Goal: Task Accomplishment & Management: Manage account settings

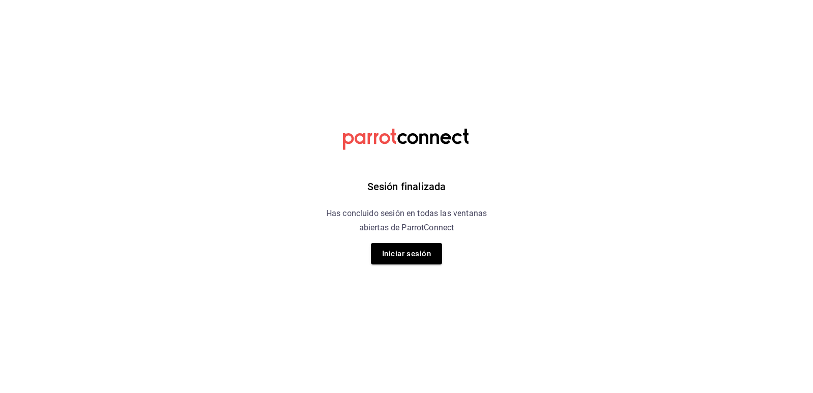
click at [448, 255] on div "Sesión finalizada Has concluido sesión en todas las ventanas abiertas de Parrot…" at bounding box center [406, 196] width 257 height 393
click at [415, 255] on button "Iniciar sesión" at bounding box center [406, 253] width 71 height 21
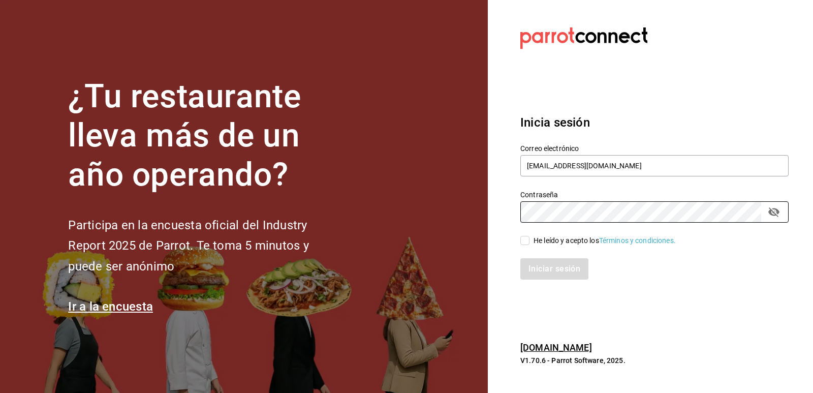
drag, startPoint x: 524, startPoint y: 235, endPoint x: 528, endPoint y: 240, distance: 6.2
click at [525, 236] on label "He leído y acepto los Términos y condiciones." at bounding box center [597, 240] width 155 height 11
click at [525, 236] on input "He leído y acepto los Términos y condiciones." at bounding box center [524, 240] width 9 height 9
checkbox input "true"
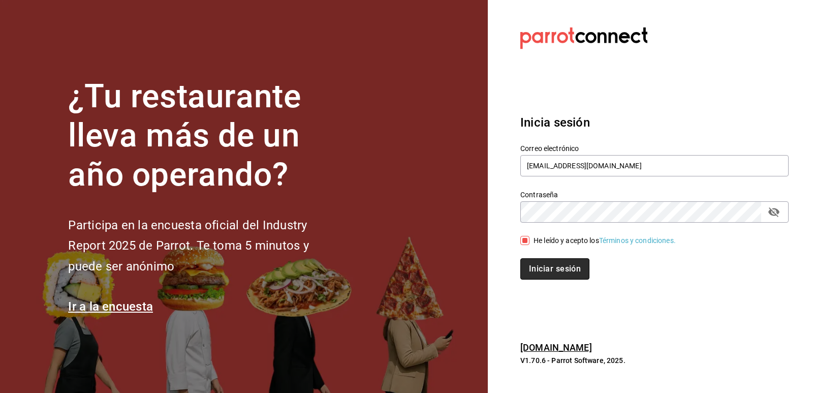
click at [539, 260] on button "Iniciar sesión" at bounding box center [554, 268] width 69 height 21
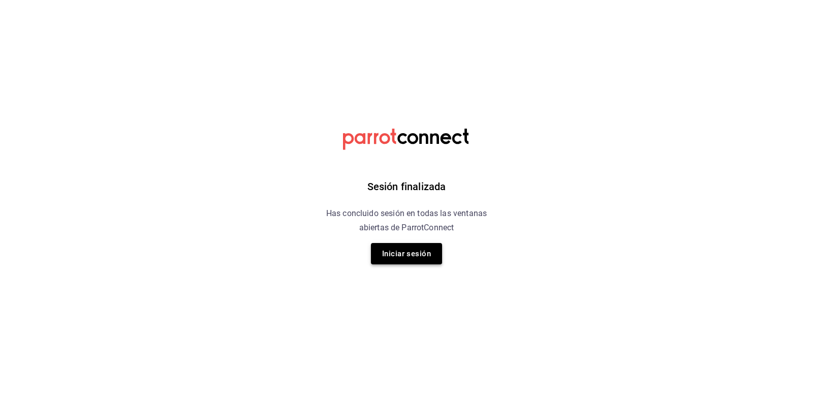
click at [432, 253] on button "Iniciar sesión" at bounding box center [406, 253] width 71 height 21
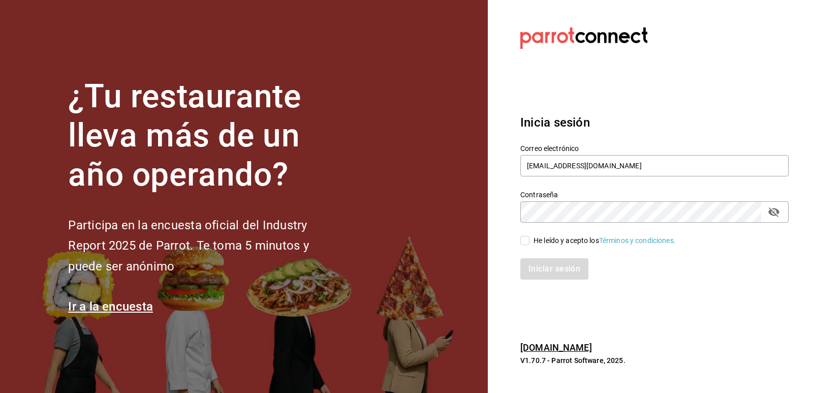
click at [527, 239] on input "He leído y acepto los Términos y condiciones." at bounding box center [524, 240] width 9 height 9
checkbox input "true"
click at [545, 277] on button "Iniciar sesión" at bounding box center [554, 268] width 69 height 21
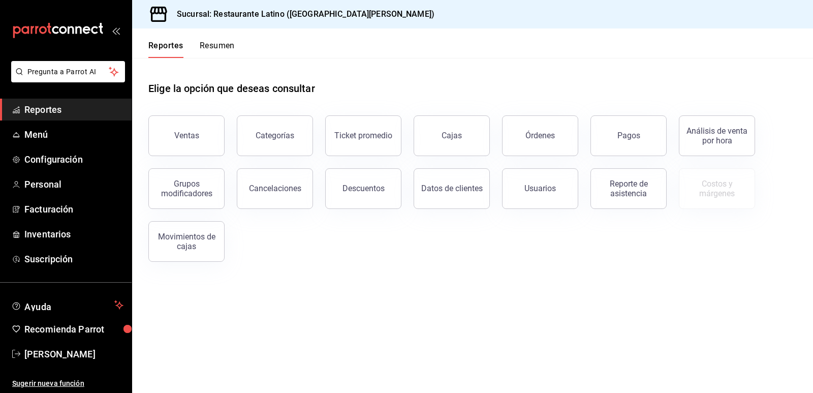
click at [217, 45] on button "Resumen" at bounding box center [217, 49] width 35 height 17
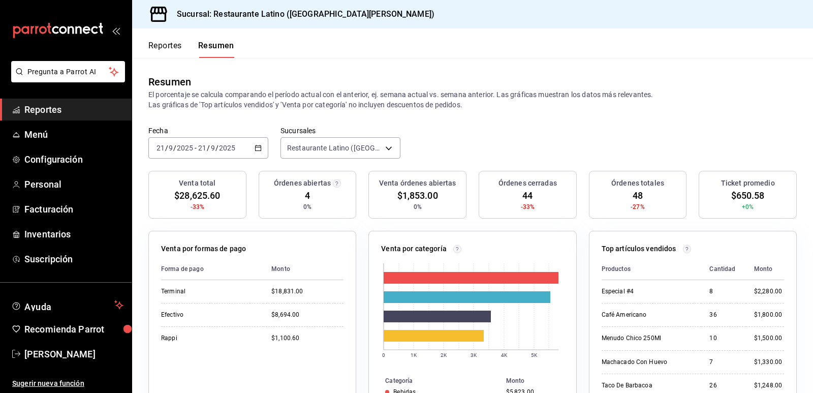
click at [174, 47] on button "Reportes" at bounding box center [165, 49] width 34 height 17
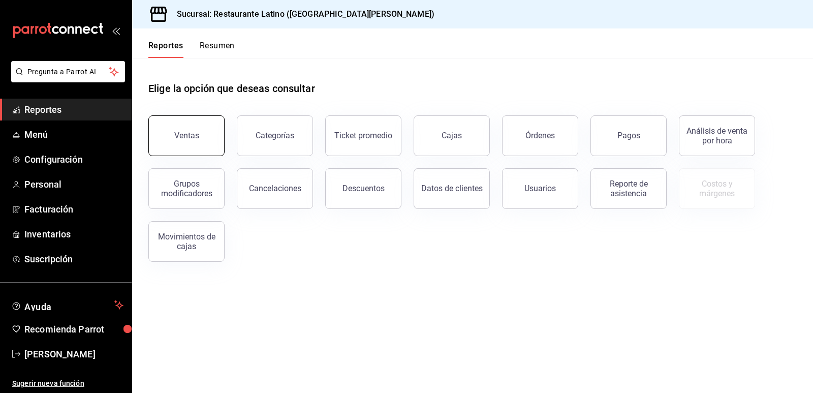
click at [165, 136] on button "Ventas" at bounding box center [186, 135] width 76 height 41
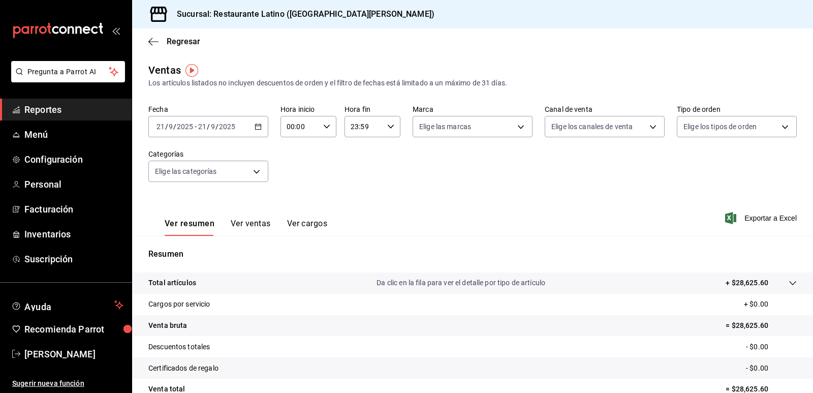
click at [65, 110] on span "Reportes" at bounding box center [73, 110] width 99 height 14
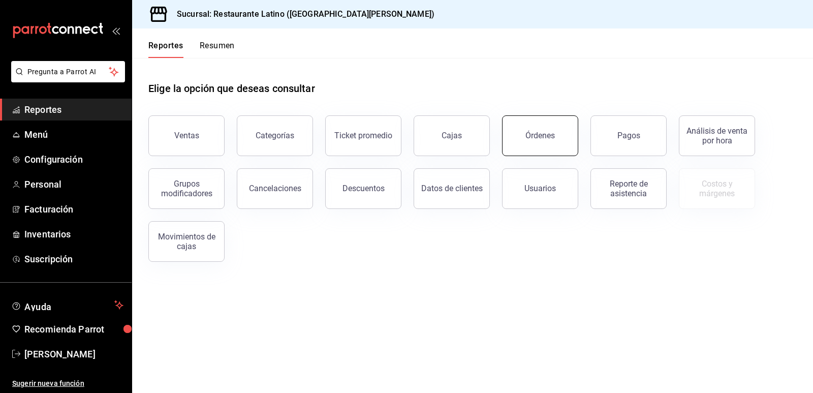
click at [549, 155] on div "Órdenes" at bounding box center [534, 129] width 88 height 53
click at [544, 143] on button "Órdenes" at bounding box center [540, 135] width 76 height 41
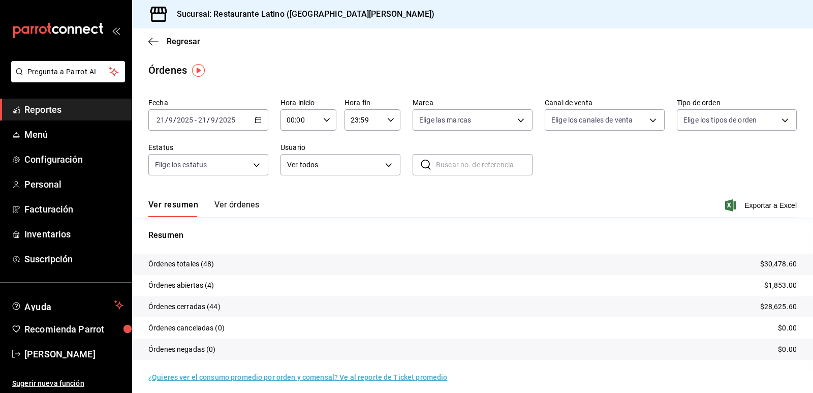
click at [255, 122] on \(Stroke\) "button" at bounding box center [258, 120] width 6 height 6
click at [207, 265] on span "Rango de fechas" at bounding box center [196, 265] width 79 height 11
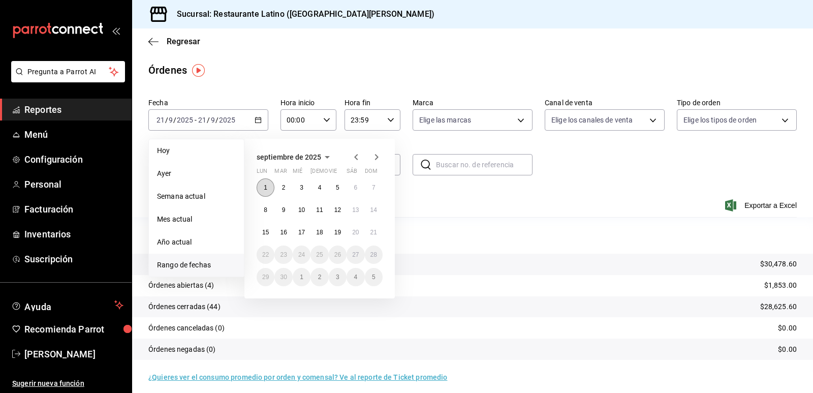
click at [266, 184] on abbr "1" at bounding box center [266, 187] width 4 height 7
click at [373, 233] on abbr "21" at bounding box center [373, 232] width 7 height 7
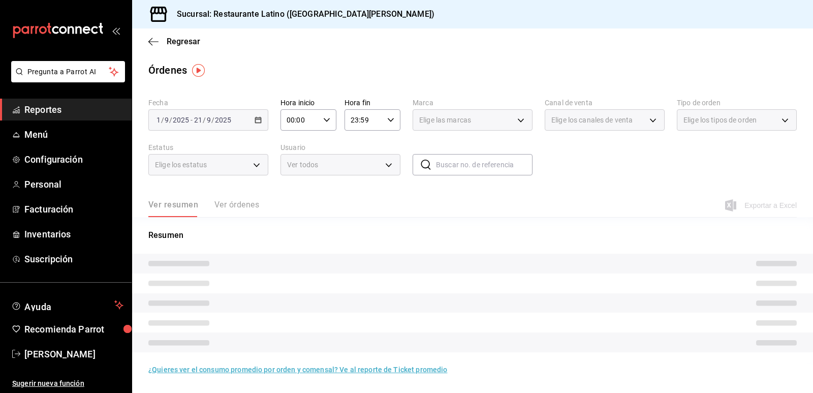
click at [262, 123] on div "2025-09-01 1 / 9 / 2025 - 2025-09-21 21 / 9 / 2025" at bounding box center [208, 119] width 120 height 21
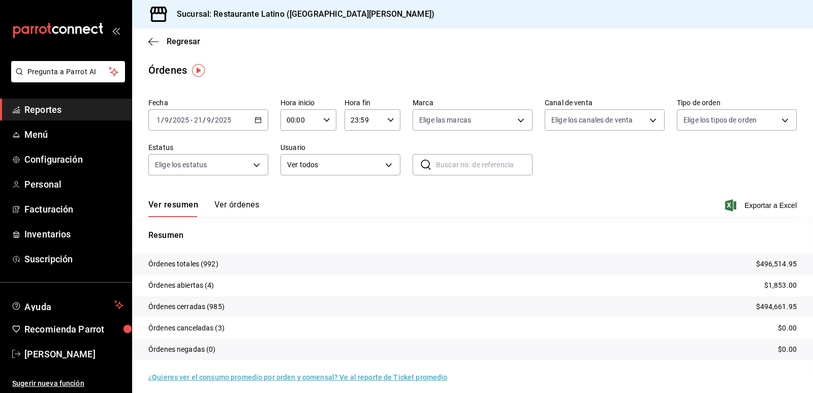
click at [260, 120] on div "2025-09-01 1 / 9 / 2025 - 2025-09-21 21 / 9 / 2025" at bounding box center [208, 119] width 120 height 21
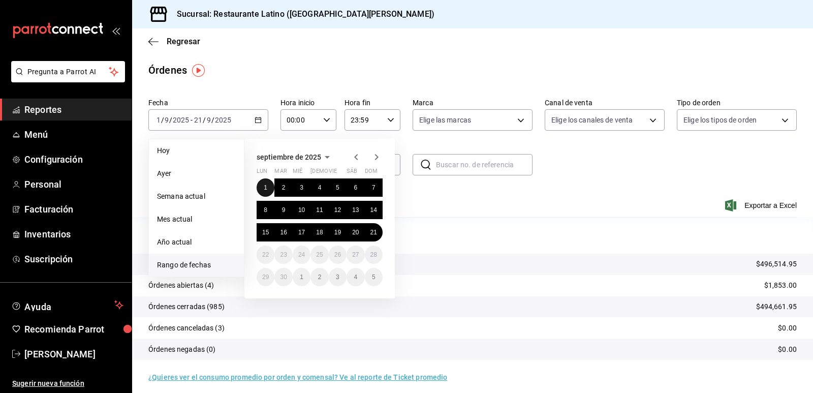
click at [264, 188] on abbr "1" at bounding box center [266, 187] width 4 height 7
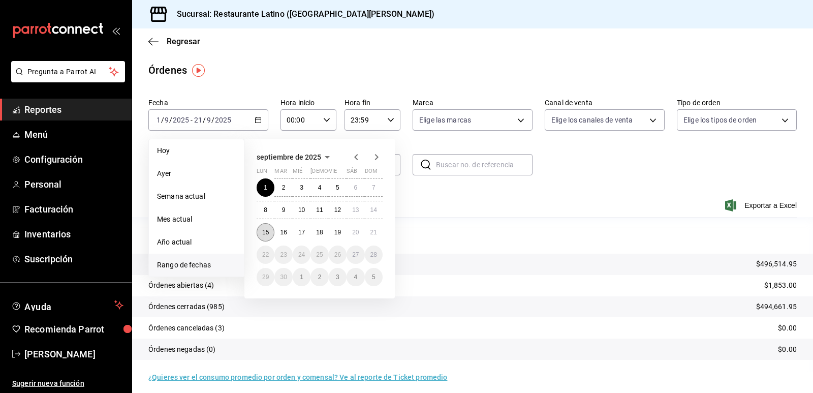
click at [266, 236] on button "15" at bounding box center [266, 232] width 18 height 18
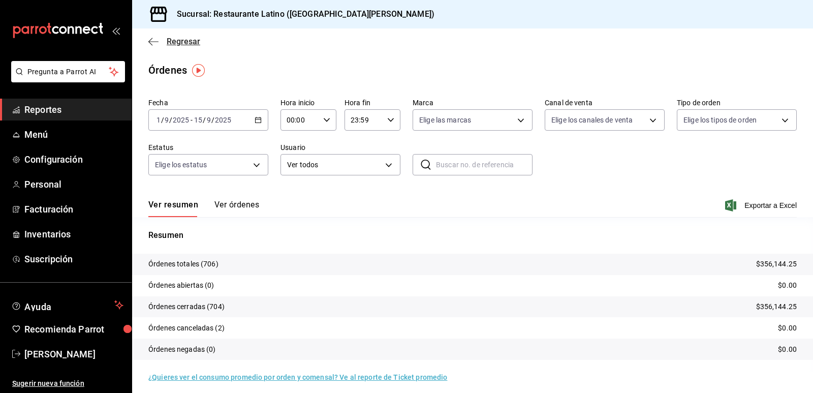
click at [151, 42] on icon "button" at bounding box center [153, 41] width 10 height 1
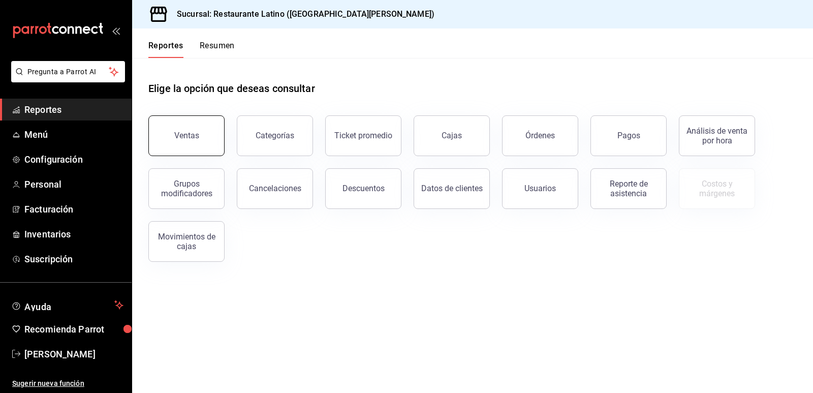
click at [205, 134] on button "Ventas" at bounding box center [186, 135] width 76 height 41
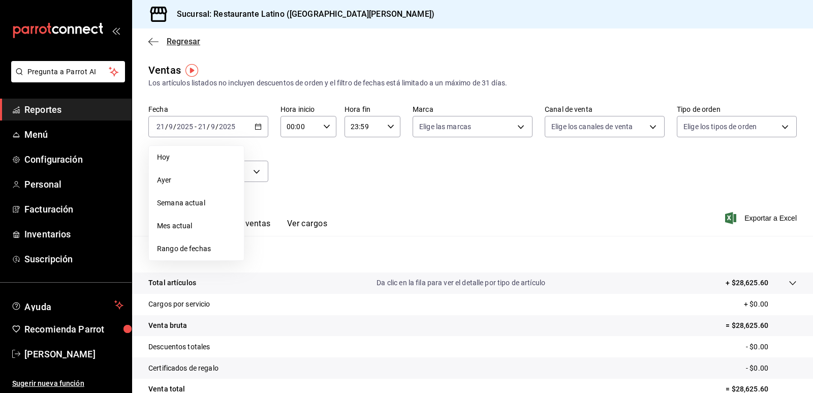
click at [152, 43] on icon "button" at bounding box center [153, 41] width 10 height 9
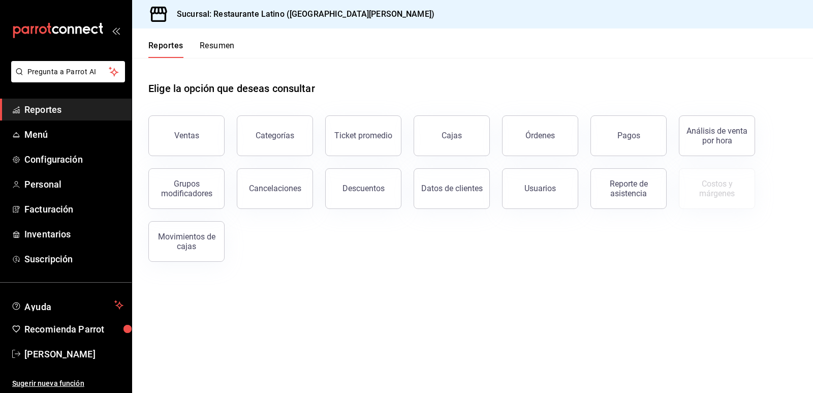
click at [213, 48] on button "Resumen" at bounding box center [217, 49] width 35 height 17
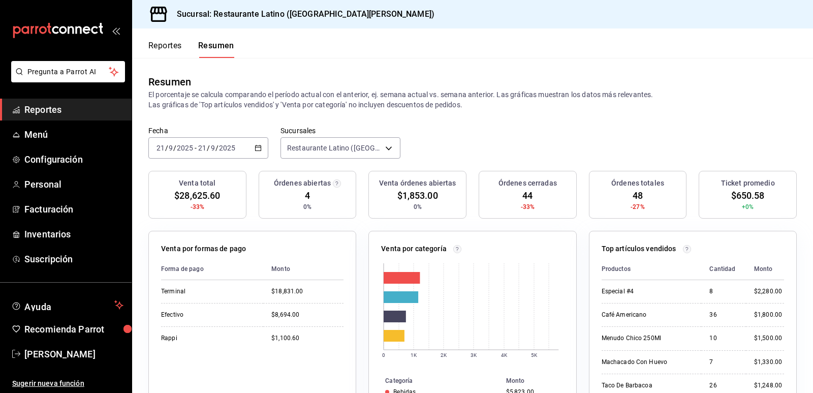
click at [265, 148] on div "2025-09-21 21 / 9 / 2025 - 2025-09-21 21 / 9 / 2025" at bounding box center [208, 147] width 120 height 21
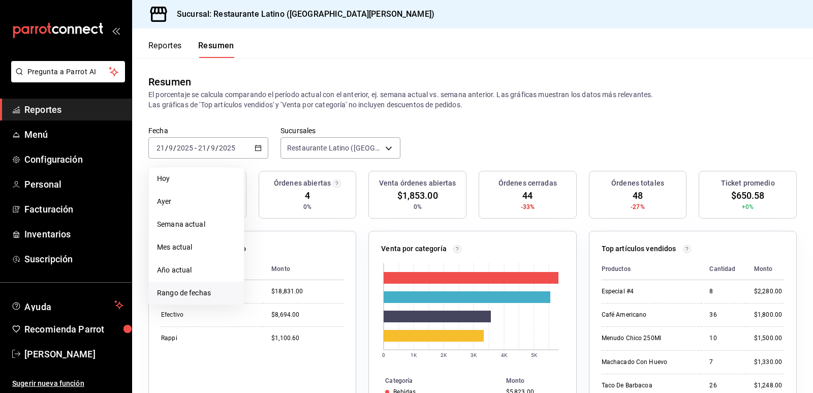
click at [199, 295] on span "Rango de fechas" at bounding box center [196, 293] width 79 height 11
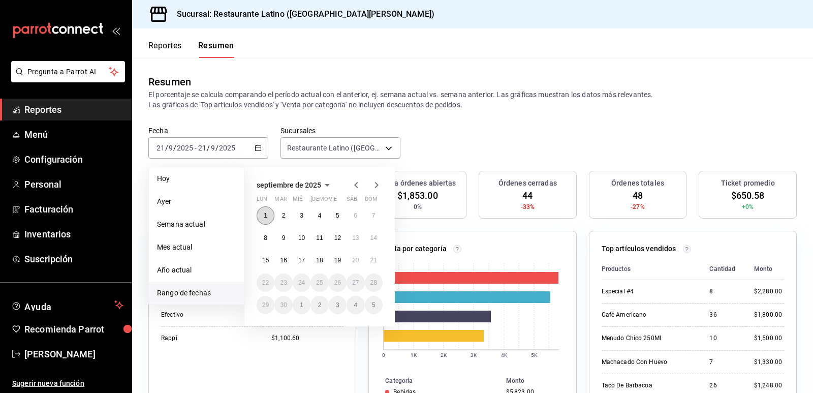
click at [271, 215] on button "1" at bounding box center [266, 215] width 18 height 18
click at [379, 264] on button "21" at bounding box center [374, 260] width 18 height 18
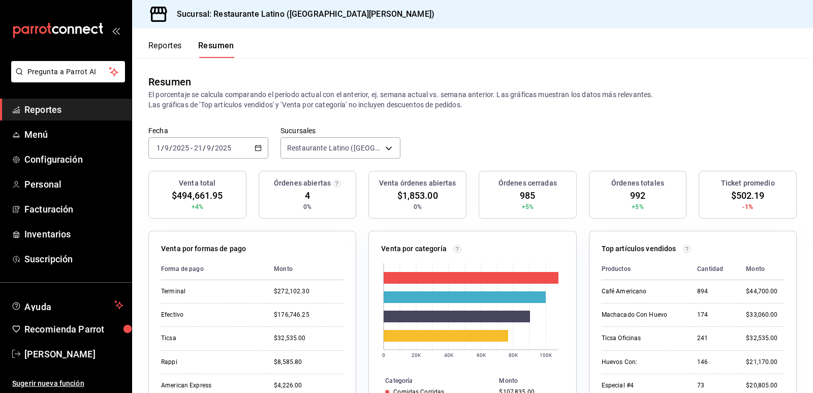
click at [183, 235] on div "Venta por formas de pago Forma de pago Monto Terminal $272,102.30 Efectivo $176…" at bounding box center [252, 337] width 208 height 213
drag, startPoint x: 167, startPoint y: 197, endPoint x: 238, endPoint y: 199, distance: 71.2
click at [238, 199] on div "Venta total $494,661.95 +4%" at bounding box center [197, 195] width 98 height 48
click at [260, 147] on div "2025-09-01 1 / 9 / 2025 - 2025-09-21 21 / 9 / 2025" at bounding box center [208, 147] width 120 height 21
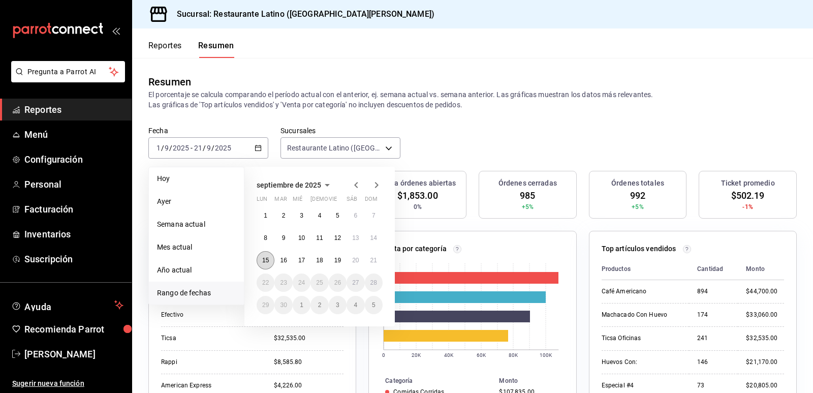
click at [267, 267] on button "15" at bounding box center [266, 260] width 18 height 18
click at [377, 264] on button "21" at bounding box center [374, 260] width 18 height 18
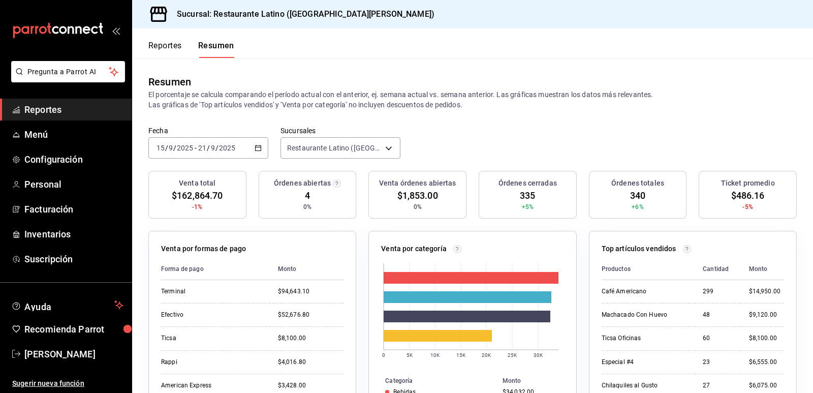
click at [262, 147] on div "2025-09-15 15 / 9 / 2025 - 2025-09-21 21 / 9 / 2025" at bounding box center [208, 147] width 120 height 21
click at [258, 151] on icon "button" at bounding box center [258, 147] width 7 height 7
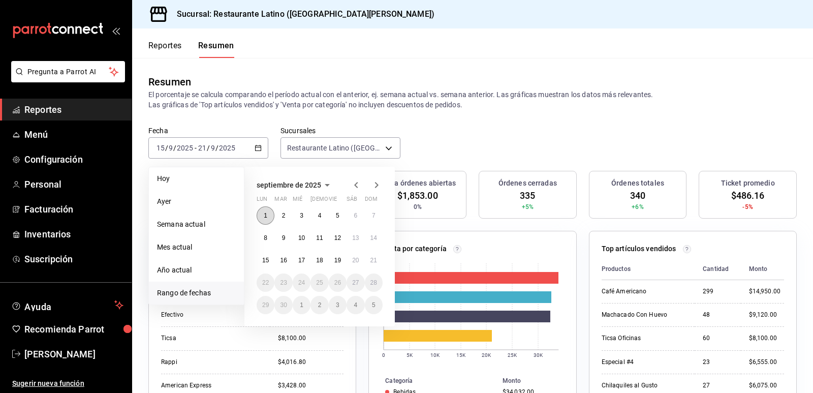
click at [263, 216] on button "1" at bounding box center [266, 215] width 18 height 18
click at [377, 259] on button "21" at bounding box center [374, 260] width 18 height 18
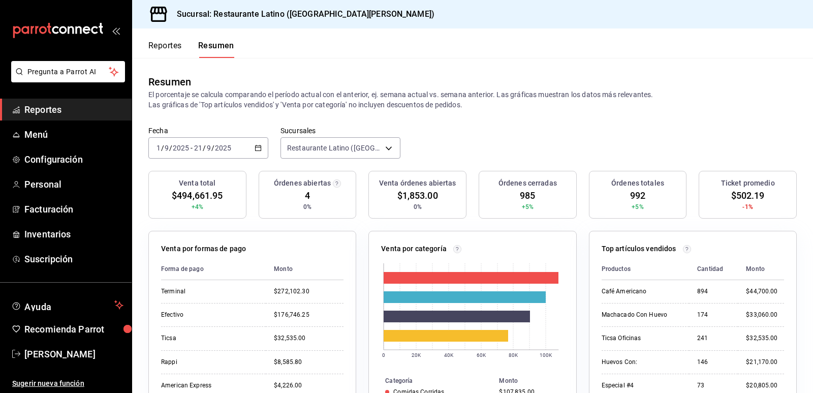
click at [250, 154] on div "2025-09-01 1 / 9 / 2025 - 2025-09-21 21 / 9 / 2025" at bounding box center [208, 147] width 120 height 21
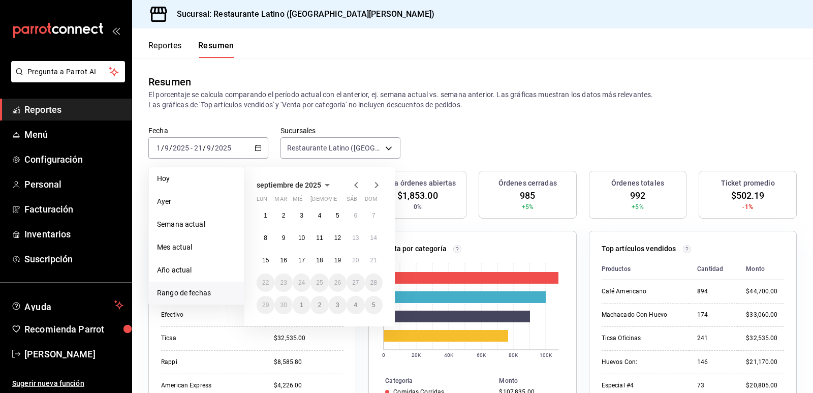
click at [356, 182] on icon "button" at bounding box center [356, 185] width 12 height 12
click at [341, 211] on button "1" at bounding box center [338, 215] width 18 height 18
click at [321, 285] on abbr "21" at bounding box center [319, 282] width 7 height 7
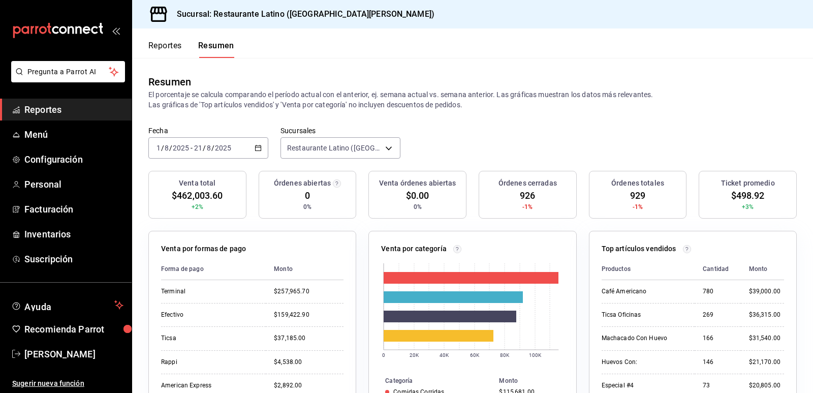
click at [256, 148] on icon "button" at bounding box center [258, 147] width 7 height 7
click at [257, 147] on icon "button" at bounding box center [258, 147] width 7 height 7
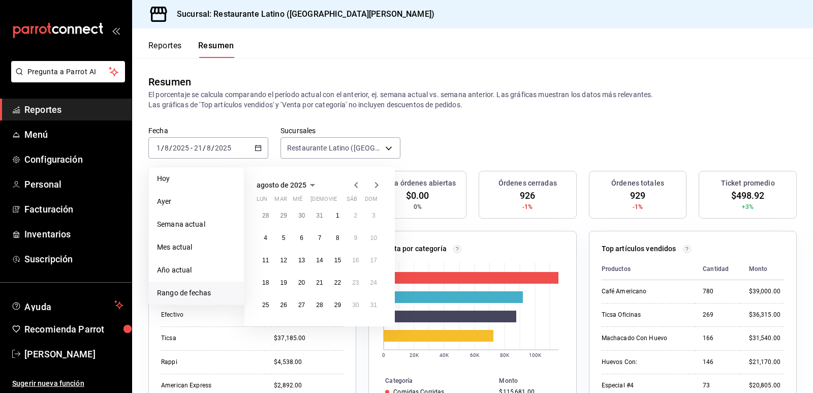
click at [376, 181] on icon "button" at bounding box center [376, 185] width 12 height 12
click at [266, 221] on button "1" at bounding box center [266, 215] width 18 height 18
click at [377, 262] on abbr "21" at bounding box center [373, 260] width 7 height 7
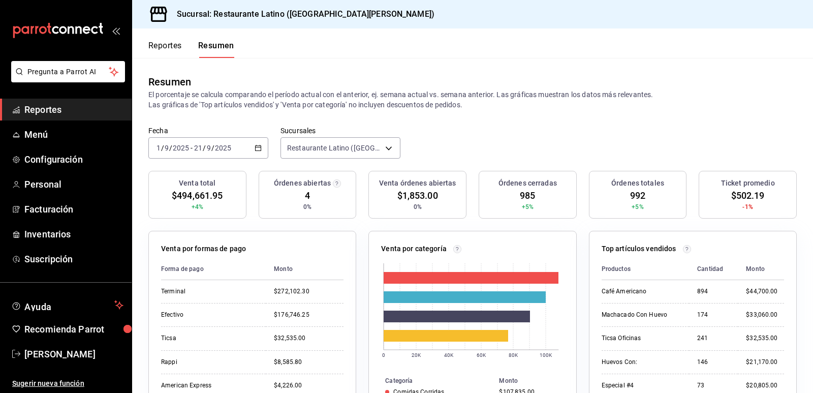
click at [259, 147] on icon "button" at bounding box center [258, 147] width 7 height 7
click at [250, 155] on div "2025-09-01 1 / 9 / 2025 - 2025-09-21 21 / 9 / 2025" at bounding box center [208, 147] width 120 height 21
click at [514, 130] on div "Fecha 2025-09-01 1 / 9 / 2025 - 2025-09-21 21 / 9 / 2025 Sucursales Restaurante…" at bounding box center [472, 148] width 681 height 45
drag, startPoint x: 277, startPoint y: 148, endPoint x: 272, endPoint y: 146, distance: 5.3
click at [272, 146] on div "Fecha 2025-09-01 1 / 9 / 2025 - 2025-09-21 21 / 9 / 2025 Sucursales Restaurante…" at bounding box center [472, 148] width 681 height 45
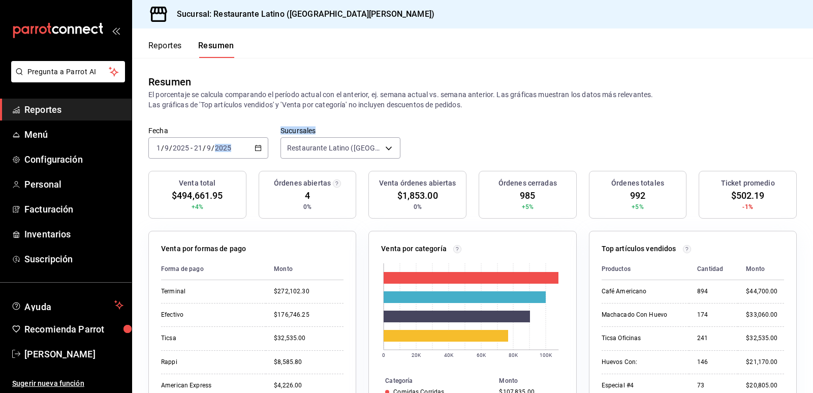
click at [272, 146] on div "Fecha 2025-09-01 1 / 9 / 2025 - 2025-09-21 21 / 9 / 2025 Sucursales Restaurante…" at bounding box center [472, 148] width 681 height 45
